Goal: Information Seeking & Learning: Learn about a topic

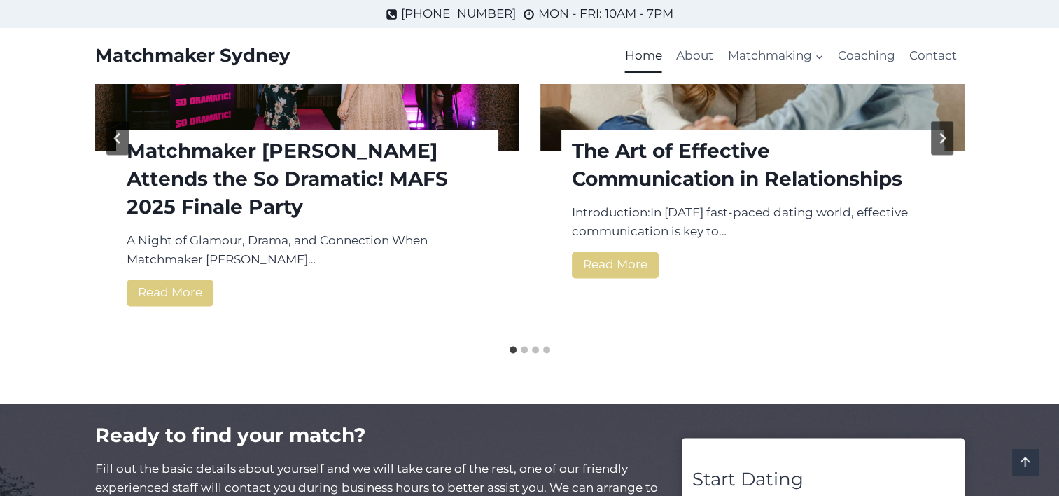
scroll to position [1887, 0]
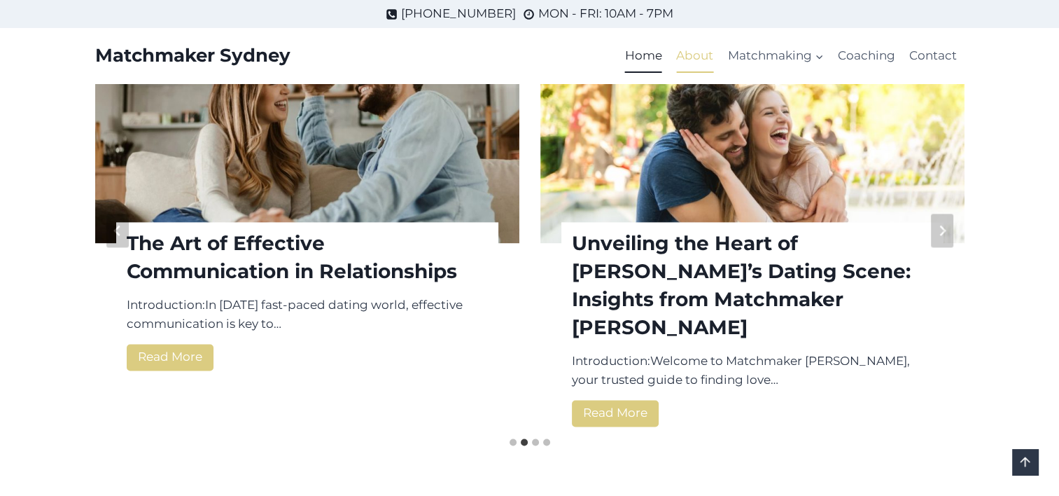
click at [693, 53] on link "About" at bounding box center [694, 56] width 51 height 34
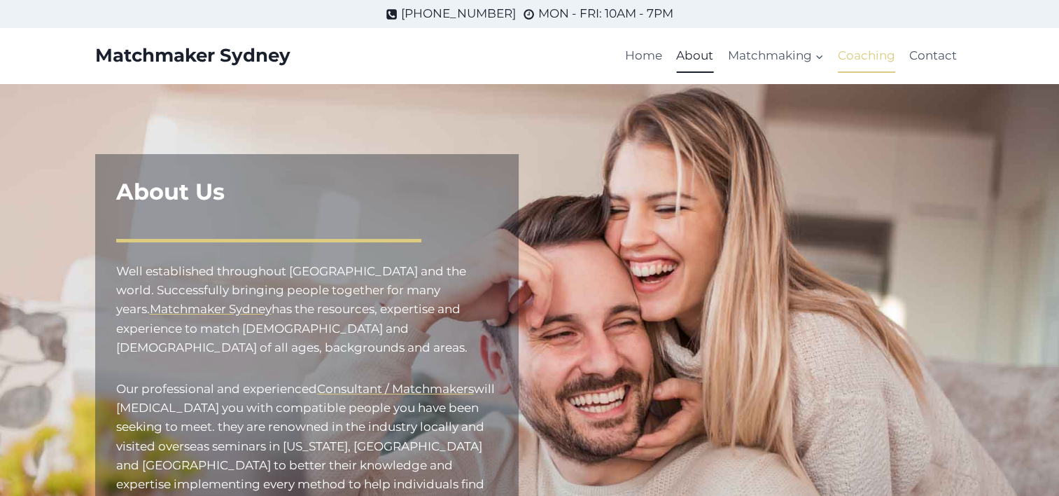
click at [857, 62] on link "Coaching" at bounding box center [866, 56] width 71 height 34
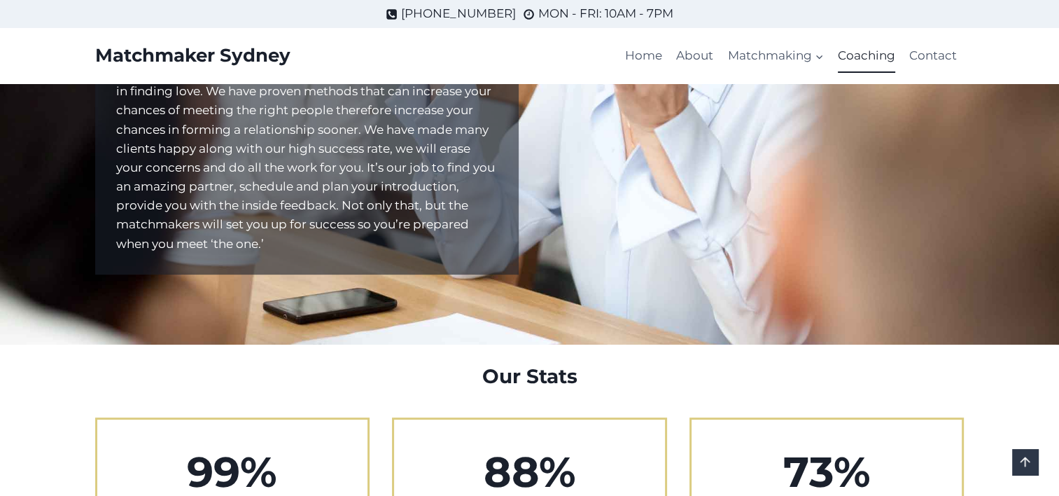
scroll to position [70, 0]
